Goal: Navigation & Orientation: Go to known website

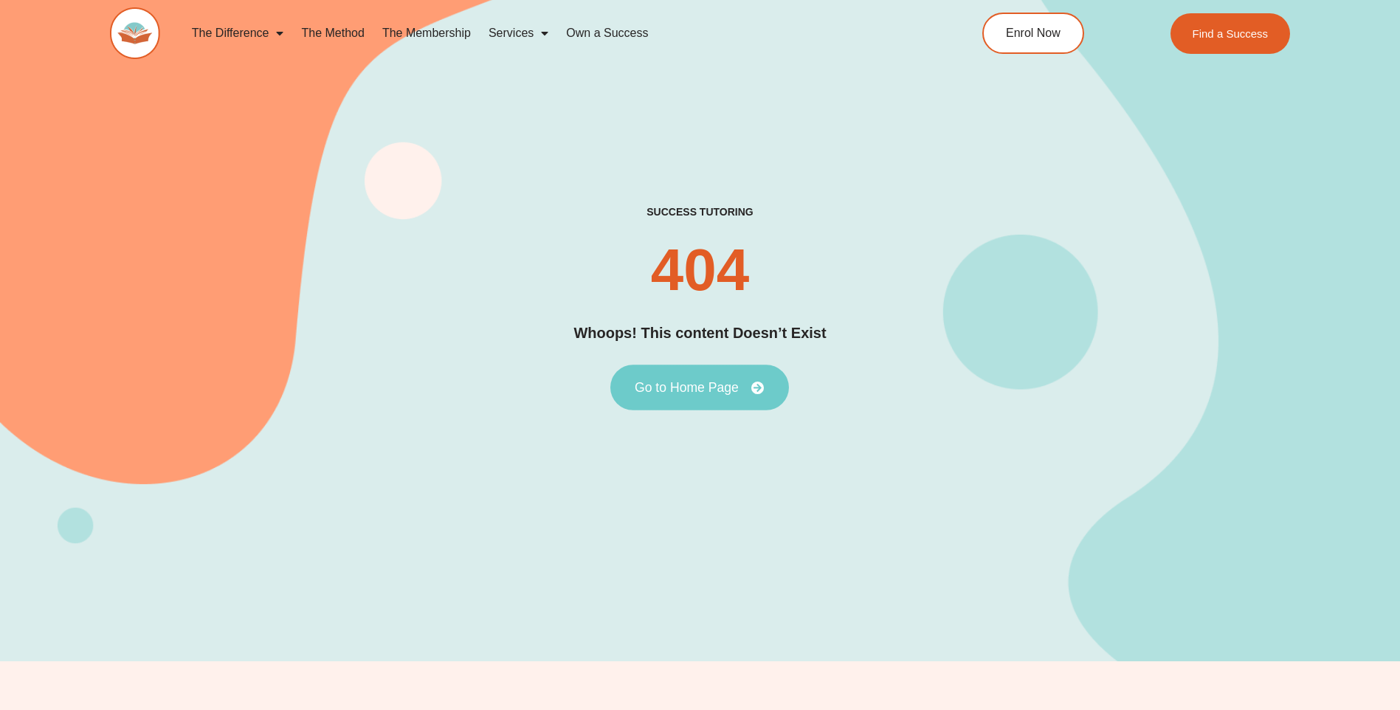
click at [703, 378] on link "Go to Home Page" at bounding box center [699, 388] width 179 height 46
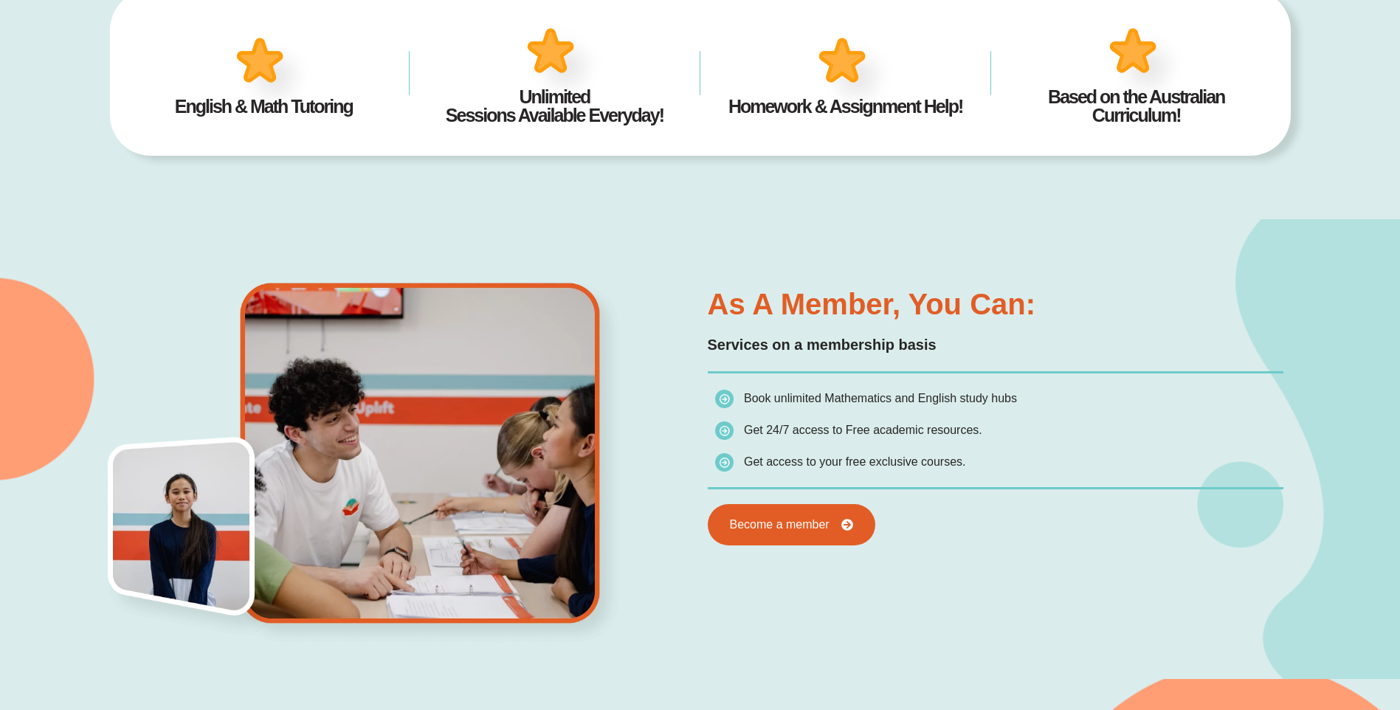
scroll to position [738, 0]
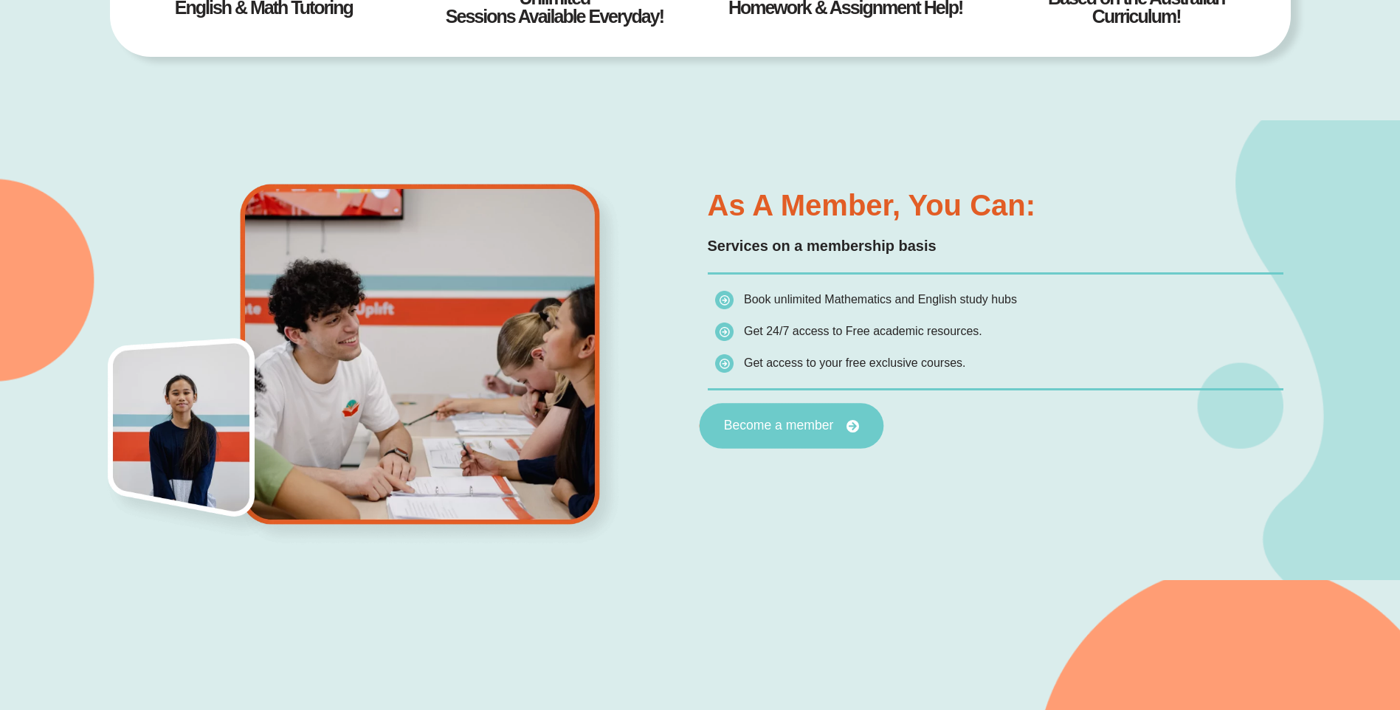
click at [782, 425] on span "Become a member" at bounding box center [778, 425] width 110 height 13
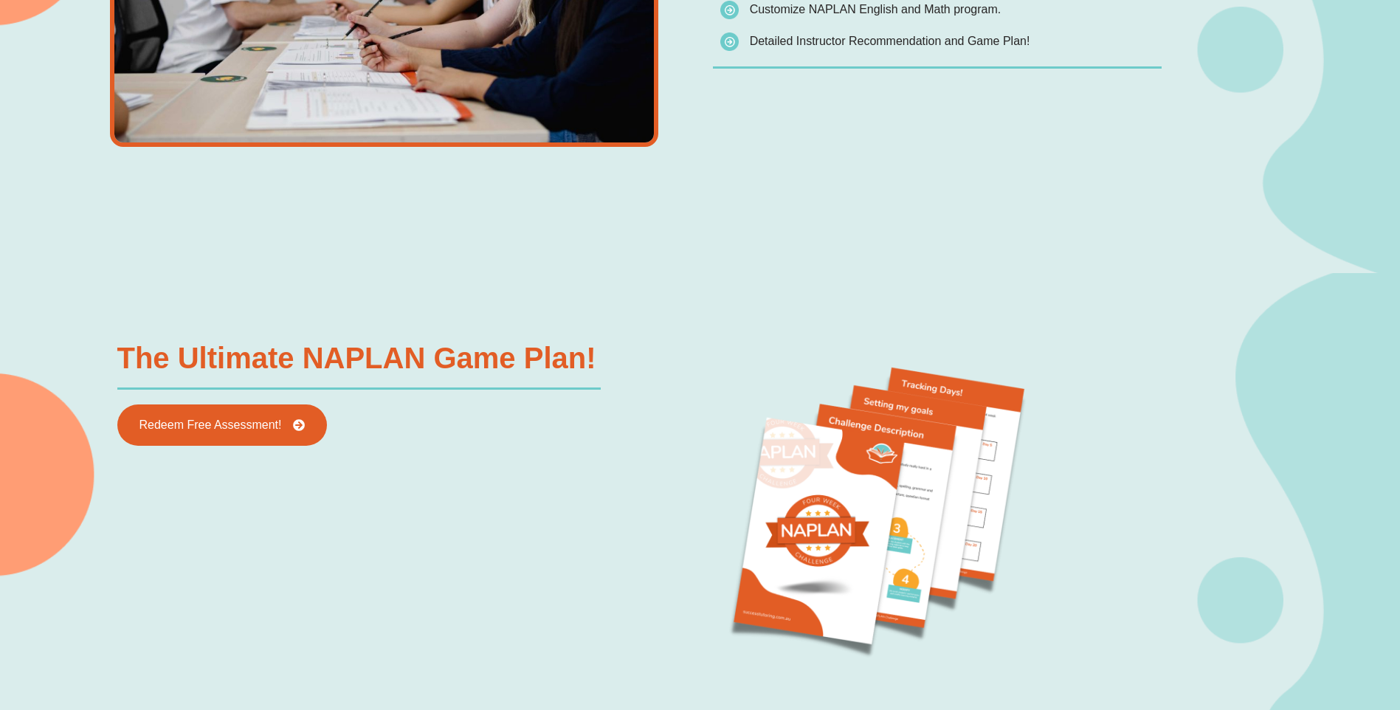
scroll to position [1476, 0]
